Goal: Transaction & Acquisition: Purchase product/service

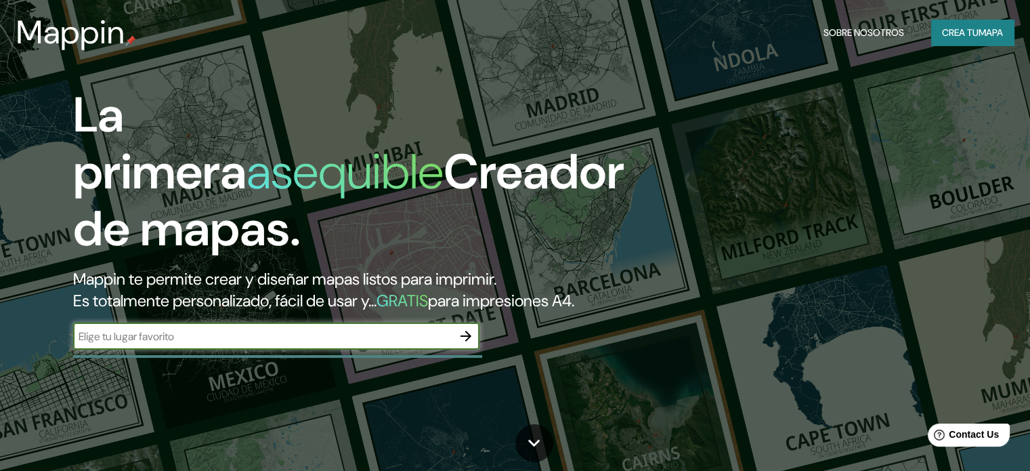
click at [238, 344] on input "text" at bounding box center [262, 336] width 379 height 16
type input "parque bicentenario de la infancia, recoleta"
click at [466, 344] on icon "button" at bounding box center [466, 336] width 16 height 16
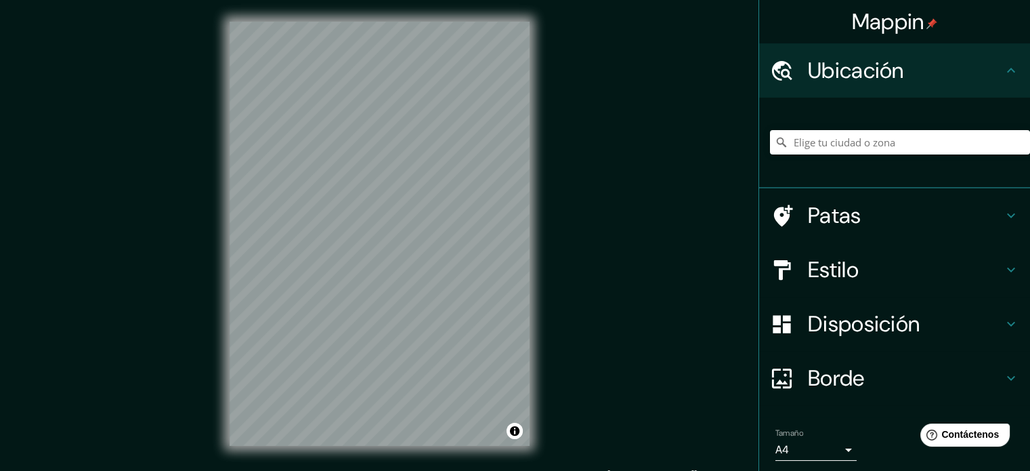
click at [778, 142] on icon at bounding box center [782, 142] width 14 height 14
click at [790, 143] on input "Elige tu ciudad o zona" at bounding box center [900, 142] width 260 height 24
click at [894, 70] on font "Ubicación" at bounding box center [856, 70] width 96 height 28
click at [816, 148] on input "Elige tu ciudad o zona" at bounding box center [900, 142] width 260 height 24
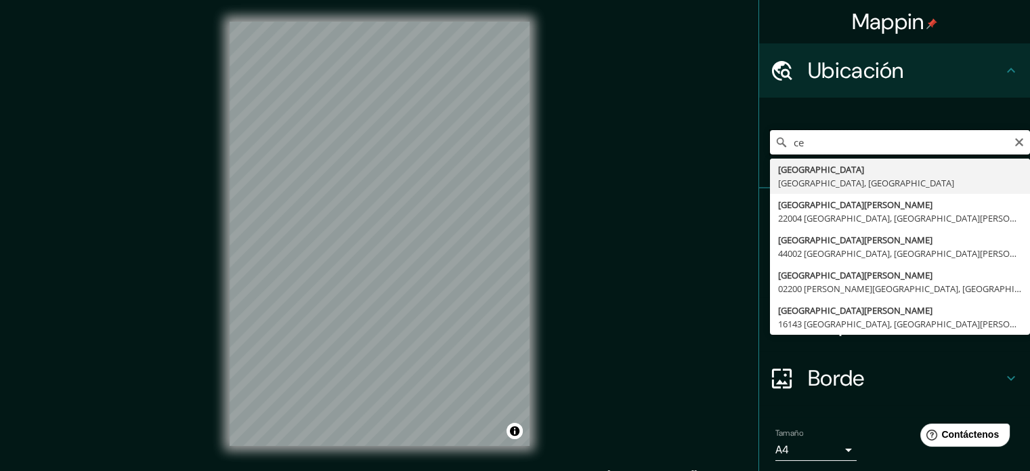
type input "c"
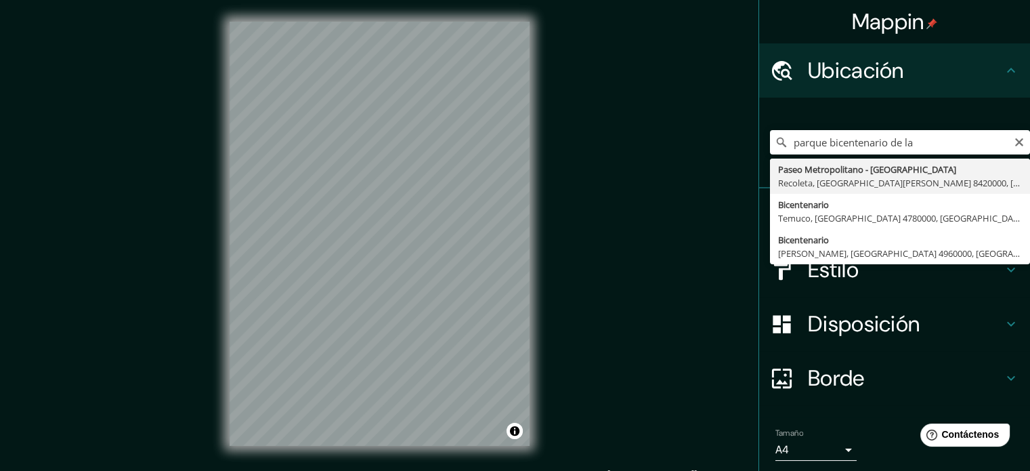
type input "[GEOGRAPHIC_DATA] - [GEOGRAPHIC_DATA], [GEOGRAPHIC_DATA], [GEOGRAPHIC_DATA][PER…"
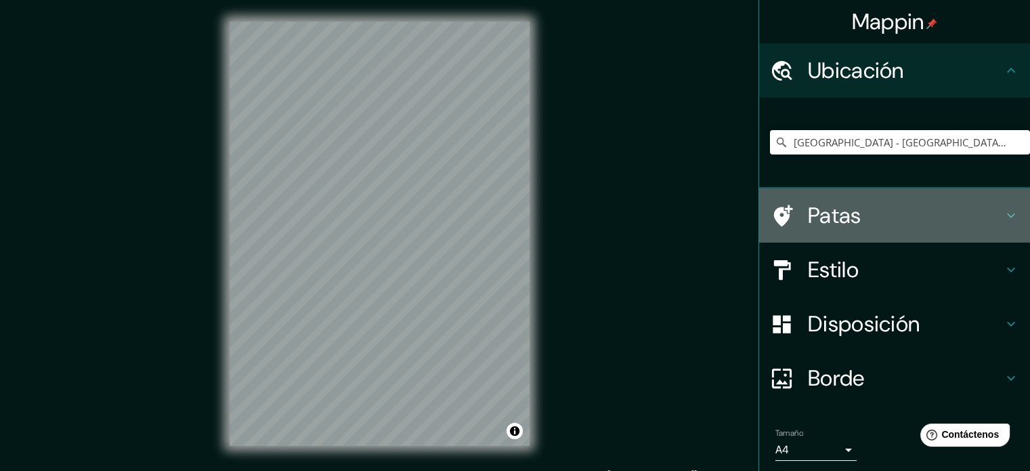
click at [841, 218] on font "Patas" at bounding box center [835, 215] width 54 height 28
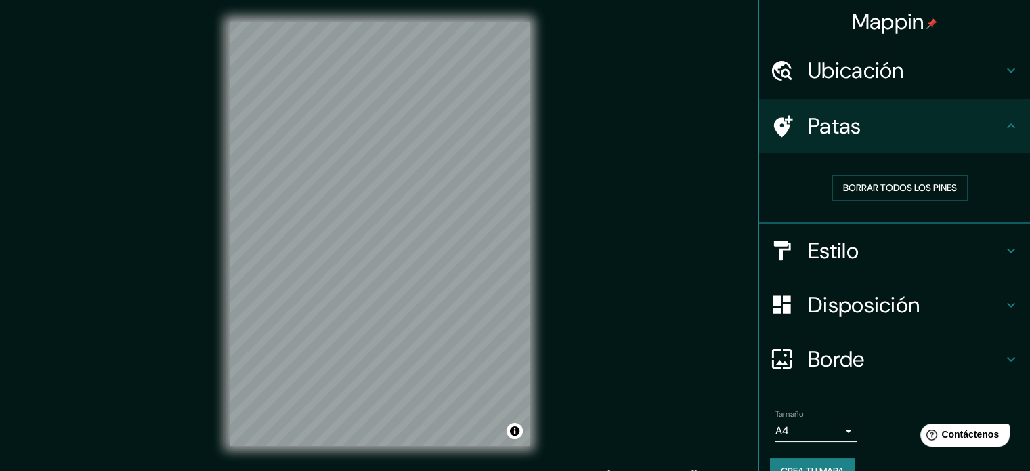
click at [855, 240] on h4 "Estilo" at bounding box center [905, 250] width 195 height 27
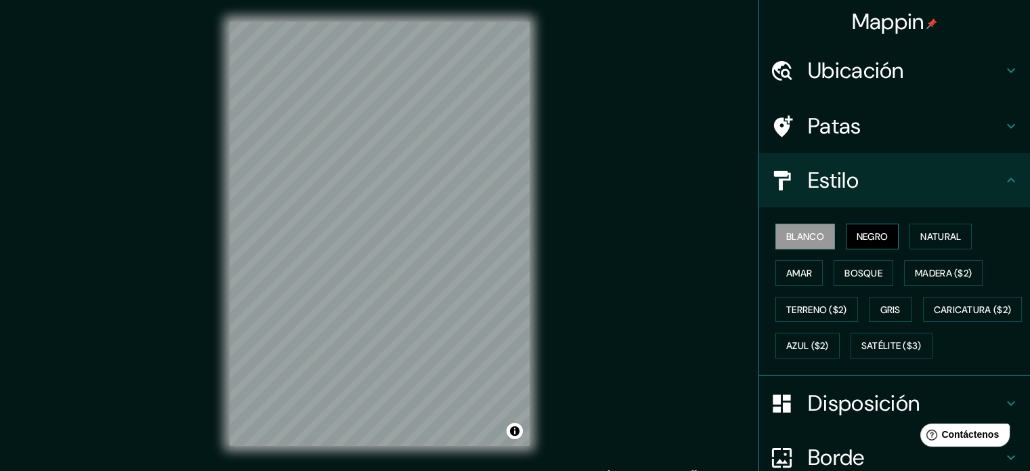
click at [857, 240] on font "Negro" at bounding box center [873, 236] width 32 height 12
click at [902, 240] on div "[PERSON_NAME] Negro Natural [PERSON_NAME] [PERSON_NAME] ($2) Terreno ($2) Gris …" at bounding box center [900, 291] width 260 height 146
click at [910, 240] on button "Natural" at bounding box center [941, 237] width 62 height 26
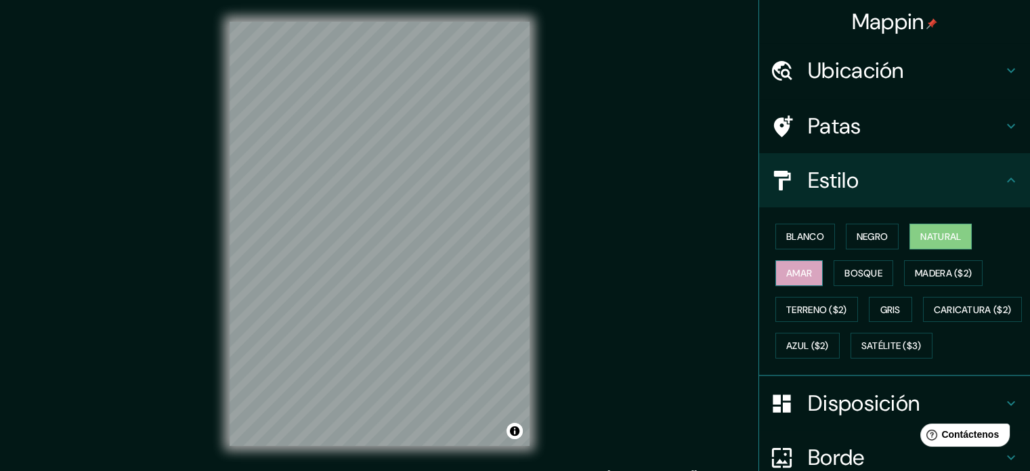
click at [806, 263] on button "Amar" at bounding box center [799, 273] width 47 height 26
click at [851, 273] on font "Bosque" at bounding box center [864, 273] width 38 height 12
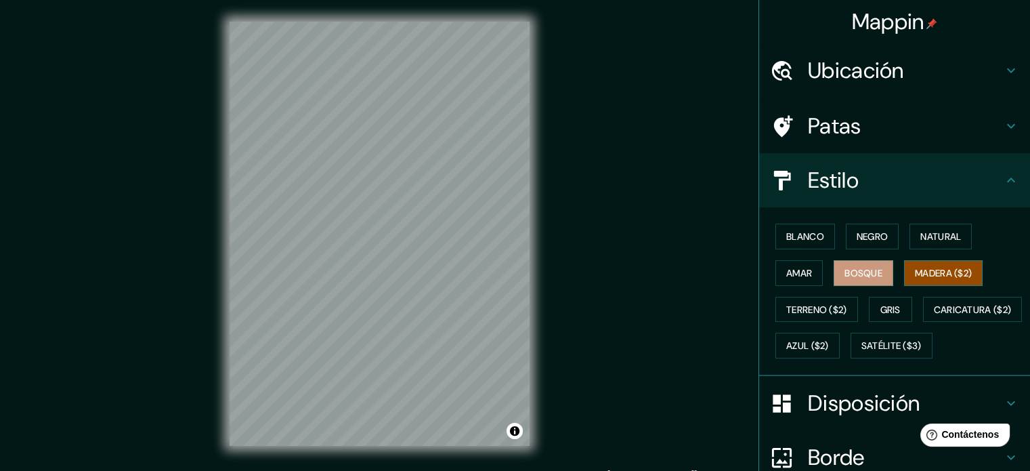
click at [915, 280] on font "Madera ($2)" at bounding box center [943, 273] width 57 height 18
click at [791, 230] on font "Blanco" at bounding box center [805, 236] width 38 height 12
